Goal: Task Accomplishment & Management: Complete application form

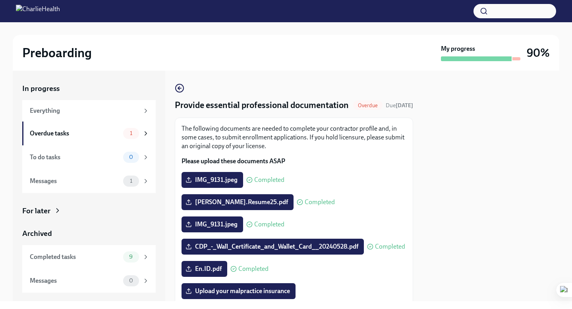
click at [547, 191] on div at bounding box center [491, 186] width 137 height 230
click at [343, 209] on div "E.Nelson.Resume25.pdf Completed" at bounding box center [293, 202] width 225 height 16
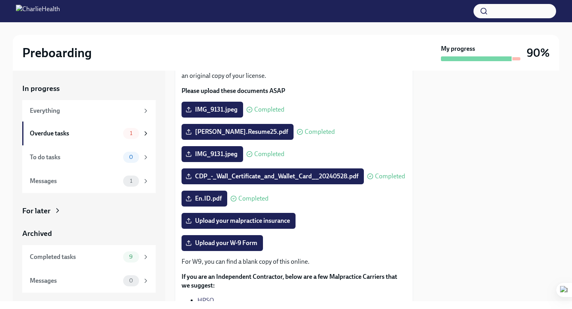
scroll to position [95, 0]
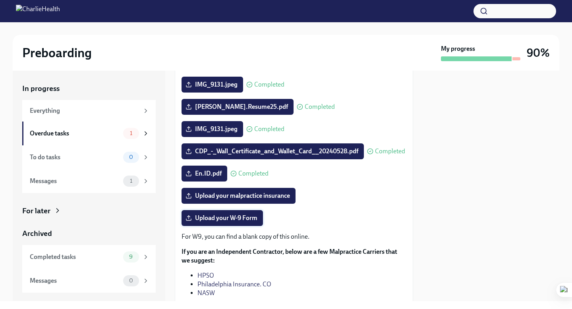
click at [245, 222] on span "Upload your W-9 Form" at bounding box center [222, 218] width 70 height 8
click at [0, 0] on input "Upload your W-9 Form" at bounding box center [0, 0] width 0 height 0
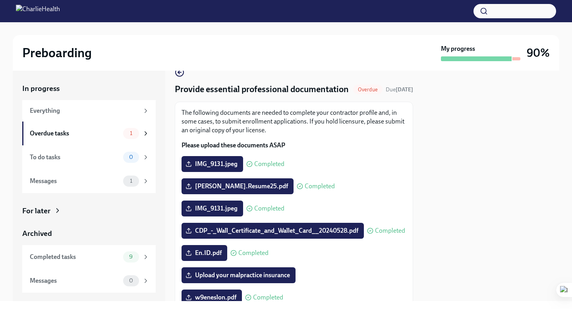
scroll to position [0, 0]
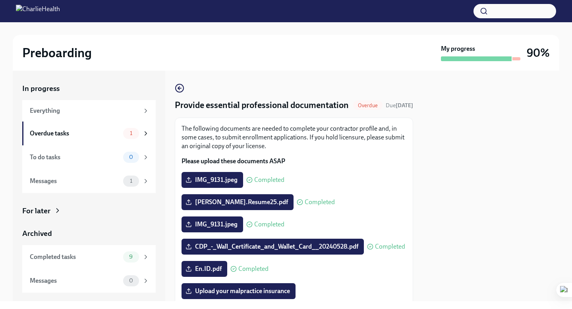
click at [361, 110] on div "Overdue" at bounding box center [367, 105] width 29 height 10
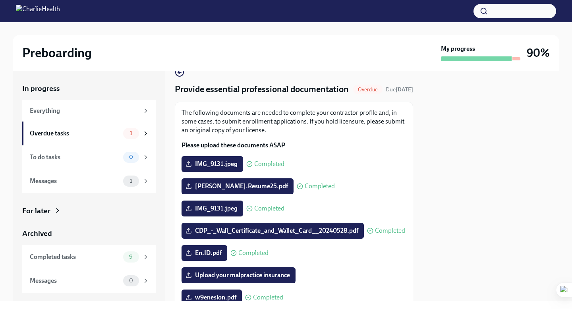
scroll to position [32, 0]
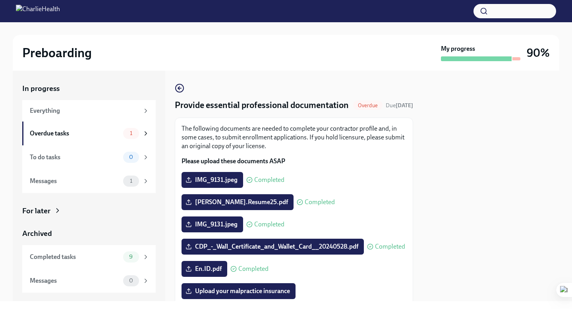
click at [546, 132] on div at bounding box center [491, 186] width 137 height 230
click at [468, 170] on div at bounding box center [491, 186] width 137 height 230
click at [383, 223] on div "The following documents are needed to complete your contractor profile and, in …" at bounding box center [293, 269] width 225 height 290
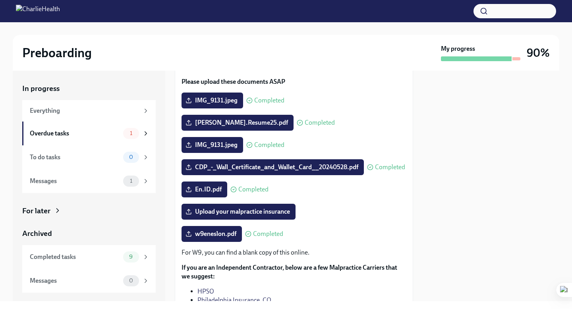
scroll to position [95, 0]
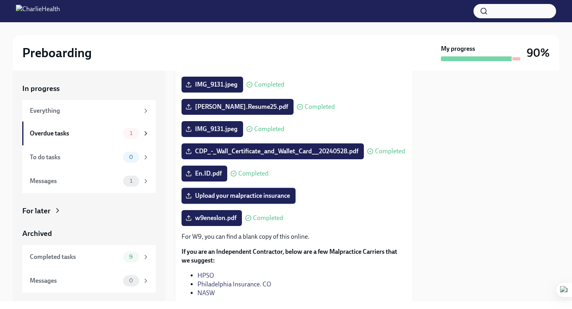
click at [201, 200] on span "Upload your malpractice insurance" at bounding box center [238, 196] width 103 height 8
click at [0, 0] on input "Upload your malpractice insurance" at bounding box center [0, 0] width 0 height 0
click at [244, 204] on label "Upload your malpractice insurance" at bounding box center [238, 196] width 114 height 16
click at [0, 0] on input "Upload your malpractice insurance" at bounding box center [0, 0] width 0 height 0
click at [221, 200] on span "Upload your malpractice insurance" at bounding box center [238, 196] width 103 height 8
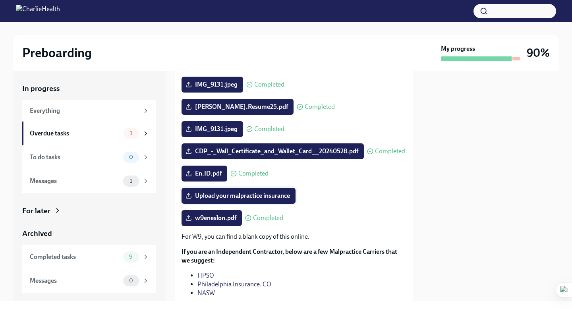
click at [0, 0] on input "Upload your malpractice insurance" at bounding box center [0, 0] width 0 height 0
click at [219, 204] on label "Upload your malpractice insurance" at bounding box center [238, 196] width 114 height 16
click at [0, 0] on input "Upload your malpractice insurance" at bounding box center [0, 0] width 0 height 0
click at [262, 200] on span "Upload your malpractice insurance" at bounding box center [238, 196] width 103 height 8
click at [0, 0] on input "Upload your malpractice insurance" at bounding box center [0, 0] width 0 height 0
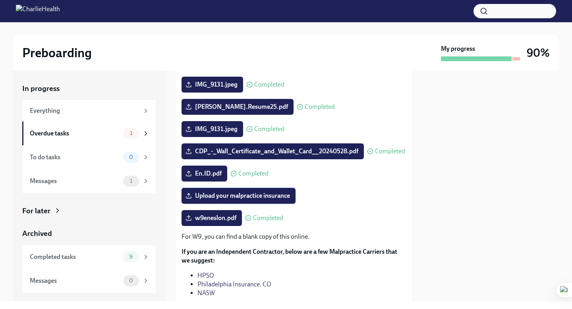
click at [233, 204] on label "Upload your malpractice insurance" at bounding box center [238, 196] width 114 height 16
click at [0, 0] on input "Upload your malpractice insurance" at bounding box center [0, 0] width 0 height 0
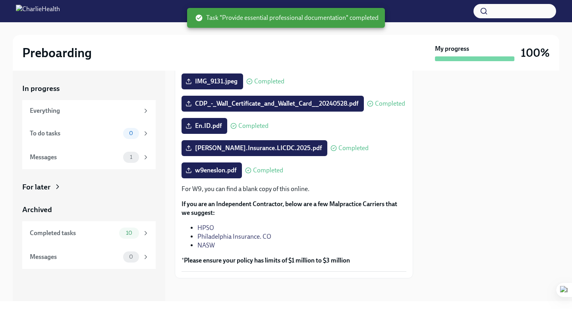
scroll to position [158, 0]
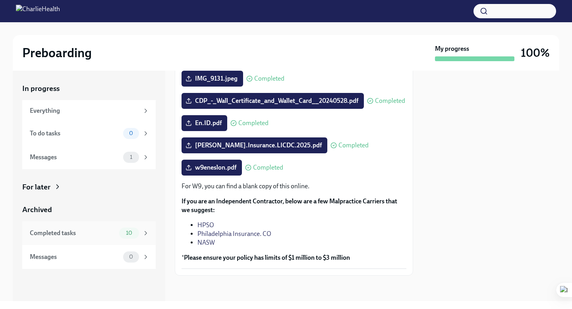
click at [75, 238] on div "Completed tasks 10" at bounding box center [90, 233] width 120 height 11
